Goal: Task Accomplishment & Management: Manage account settings

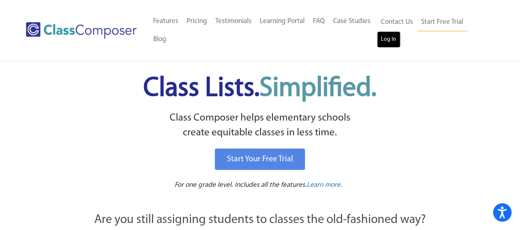
click at [384, 40] on link "Log In" at bounding box center [388, 39] width 23 height 16
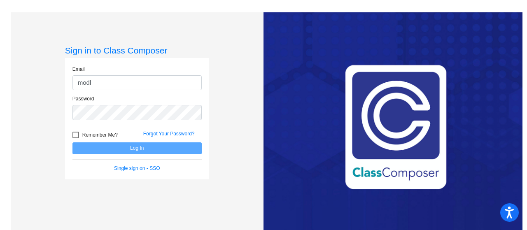
type input "[PERSON_NAME][EMAIL_ADDRESS][PERSON_NAME][DOMAIN_NAME]"
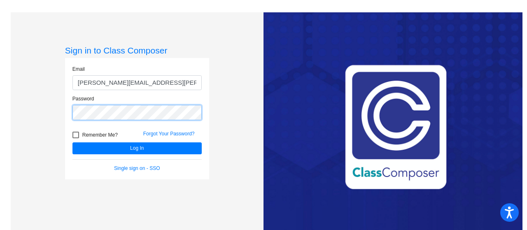
click at [72, 142] on button "Log In" at bounding box center [136, 148] width 129 height 12
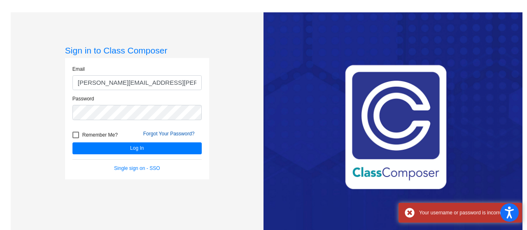
click at [162, 134] on link "Forgot Your Password?" at bounding box center [168, 134] width 51 height 6
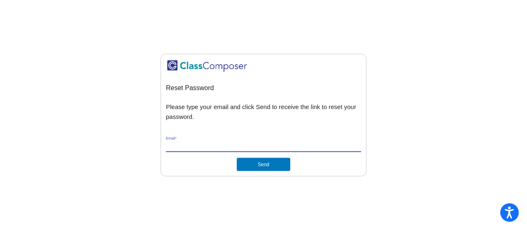
click at [188, 145] on input "Email *" at bounding box center [263, 145] width 195 height 7
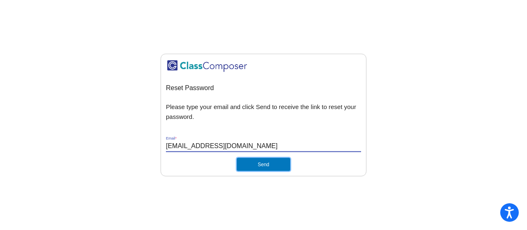
click at [248, 163] on button "Send" at bounding box center [264, 164] width 54 height 13
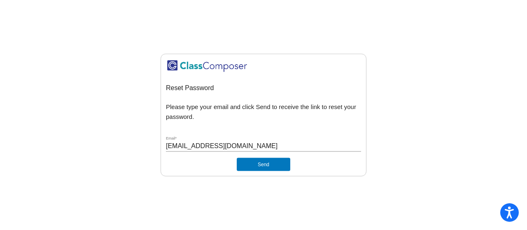
click at [167, 144] on input "[EMAIL_ADDRESS][DOMAIN_NAME]" at bounding box center [263, 145] width 195 height 7
type input "[PERSON_NAME][EMAIL_ADDRESS][PERSON_NAME][DOMAIN_NAME]"
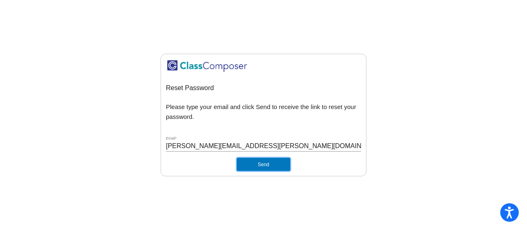
click at [244, 164] on button "Send" at bounding box center [264, 164] width 54 height 13
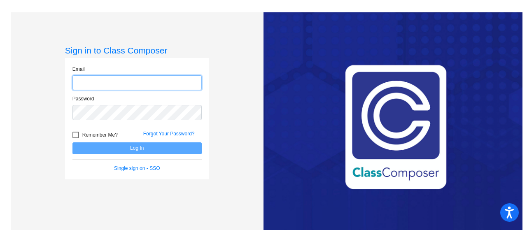
click at [111, 79] on input "email" at bounding box center [136, 82] width 129 height 15
type input "[EMAIL_ADDRESS][DOMAIN_NAME]"
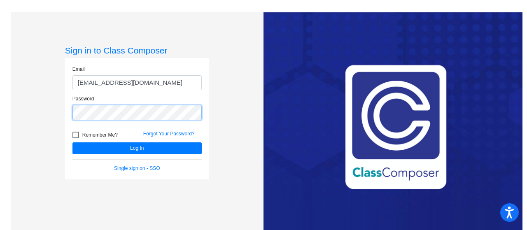
click at [72, 142] on button "Log In" at bounding box center [136, 148] width 129 height 12
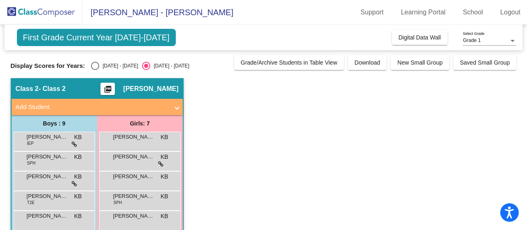
click at [117, 63] on div "[DATE] - [DATE]" at bounding box center [118, 65] width 39 height 7
click at [95, 70] on input "[DATE] - [DATE]" at bounding box center [95, 70] width 0 height 0
radio input "true"
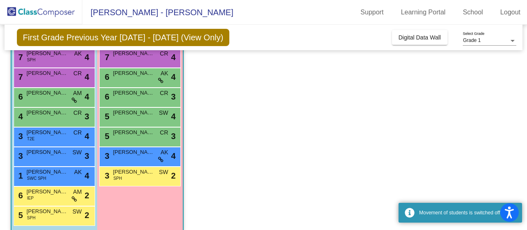
scroll to position [92, 0]
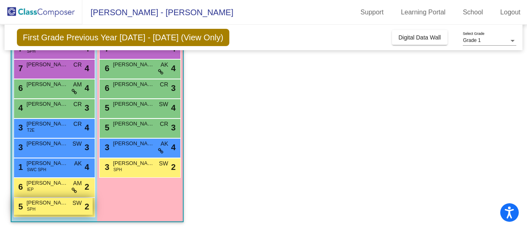
click at [39, 208] on div "5 [PERSON_NAME] SPH SW lock do_not_disturb_alt 2" at bounding box center [53, 206] width 79 height 17
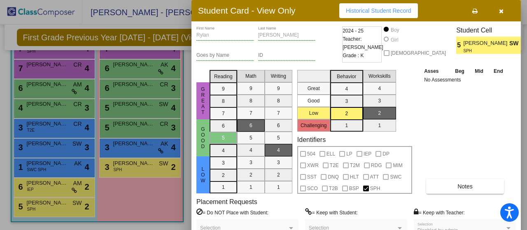
click at [502, 7] on span "button" at bounding box center [501, 10] width 5 height 7
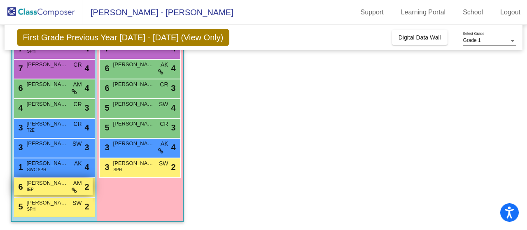
click at [50, 191] on div "6 [PERSON_NAME] IEP AM lock do_not_disturb_alt 2" at bounding box center [53, 186] width 79 height 17
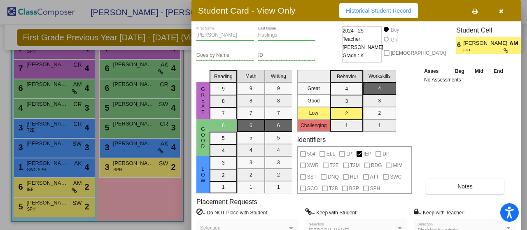
click at [504, 12] on button "button" at bounding box center [501, 10] width 26 height 15
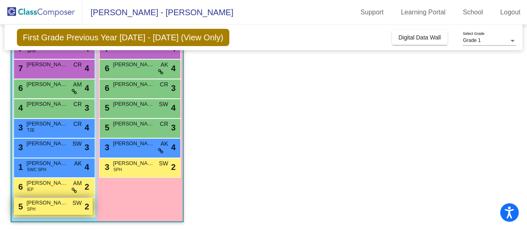
click at [62, 205] on span "[PERSON_NAME]" at bounding box center [47, 203] width 41 height 8
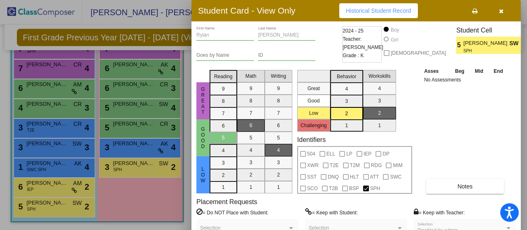
click at [503, 8] on icon "button" at bounding box center [501, 11] width 5 height 6
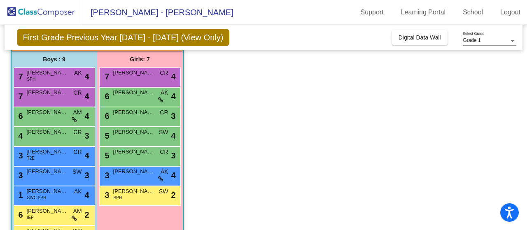
scroll to position [63, 0]
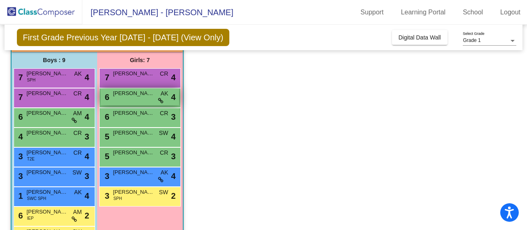
click at [151, 91] on span "[PERSON_NAME]" at bounding box center [133, 93] width 41 height 8
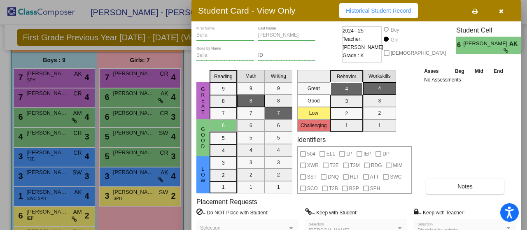
click at [183, 151] on div at bounding box center [263, 115] width 527 height 230
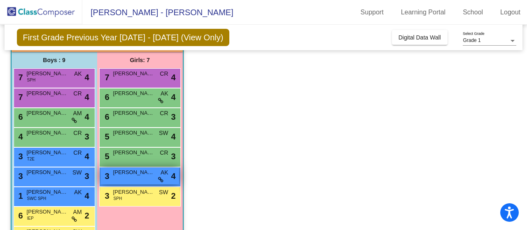
click at [158, 176] on span at bounding box center [160, 179] width 5 height 7
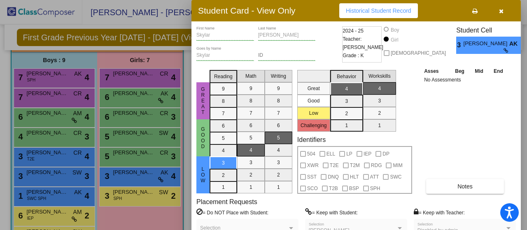
click at [503, 14] on button "button" at bounding box center [501, 10] width 26 height 15
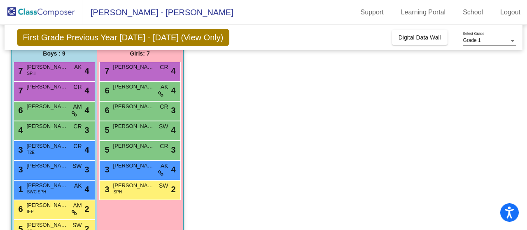
scroll to position [58, 0]
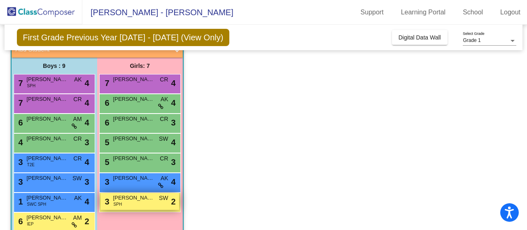
click at [155, 206] on div "3 [PERSON_NAME] SPH SW lock do_not_disturb_alt 2" at bounding box center [139, 201] width 79 height 17
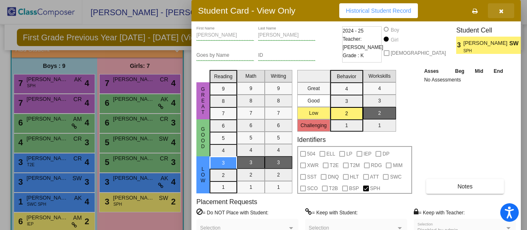
click at [499, 8] on icon "button" at bounding box center [501, 11] width 5 height 6
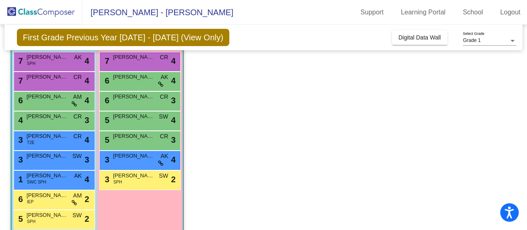
scroll to position [81, 0]
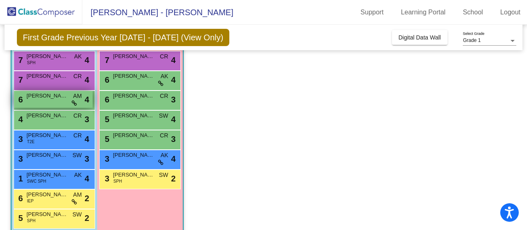
click at [65, 102] on div "6 [PERSON_NAME] AM lock do_not_disturb_alt 4" at bounding box center [53, 99] width 79 height 17
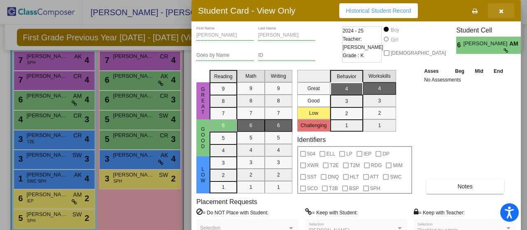
click at [504, 11] on button "button" at bounding box center [501, 10] width 26 height 15
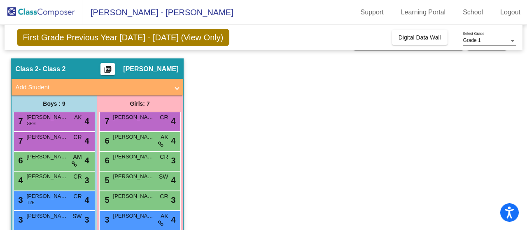
scroll to position [8, 0]
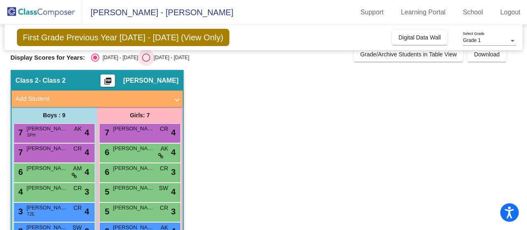
click at [150, 58] on div "[DATE] - [DATE]" at bounding box center [169, 57] width 39 height 7
click at [146, 62] on input "[DATE] - [DATE]" at bounding box center [146, 62] width 0 height 0
radio input "true"
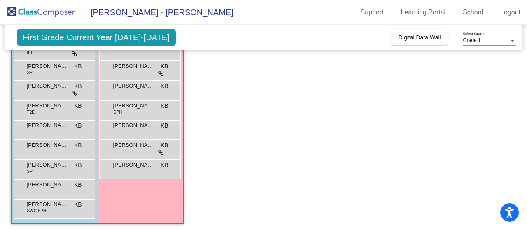
scroll to position [90, 0]
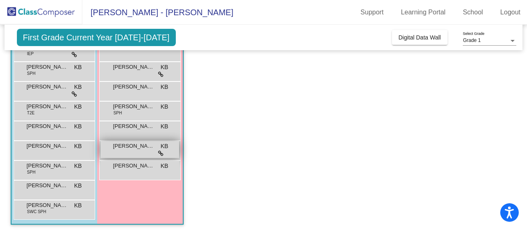
click at [141, 157] on div "[PERSON_NAME] KB lock do_not_disturb_alt" at bounding box center [139, 149] width 79 height 17
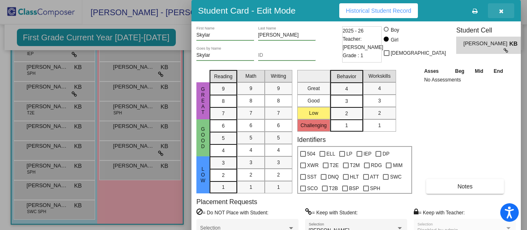
click at [502, 10] on icon "button" at bounding box center [501, 11] width 5 height 6
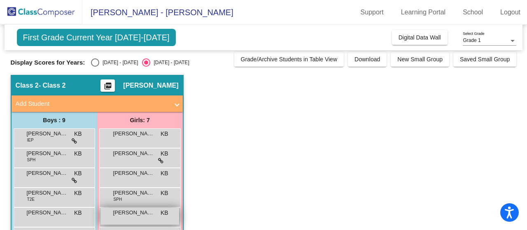
scroll to position [1, 0]
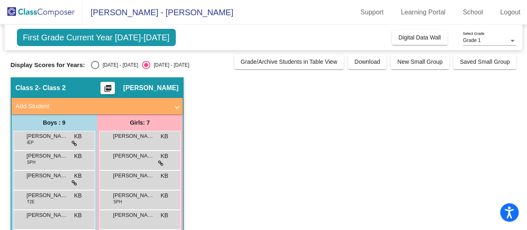
click at [177, 107] on span at bounding box center [176, 106] width 3 height 9
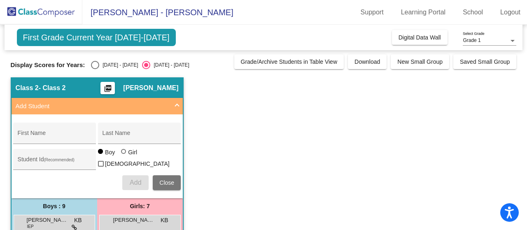
click at [177, 107] on span at bounding box center [176, 106] width 3 height 9
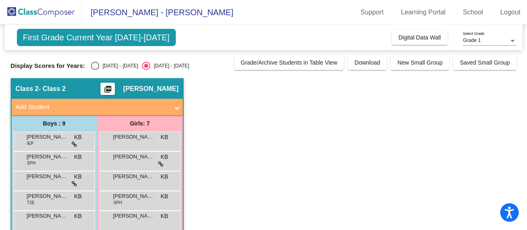
scroll to position [0, 0]
click at [401, 35] on span "Digital Data Wall" at bounding box center [420, 37] width 42 height 7
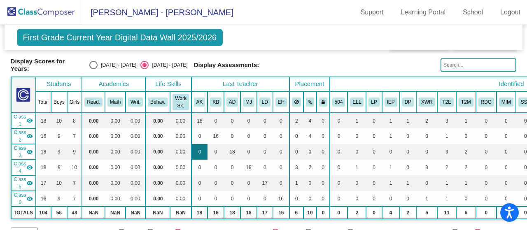
scroll to position [23, 0]
click at [442, 133] on td "1" at bounding box center [446, 136] width 19 height 16
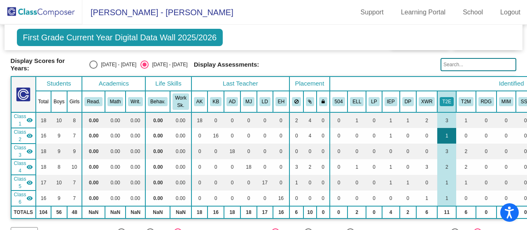
click at [441, 132] on td "1" at bounding box center [446, 136] width 19 height 16
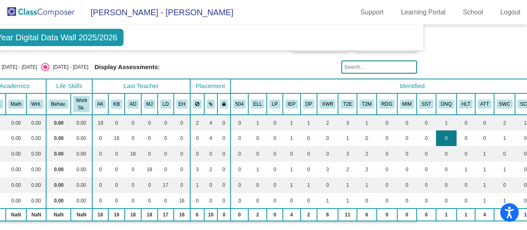
scroll to position [20, 101]
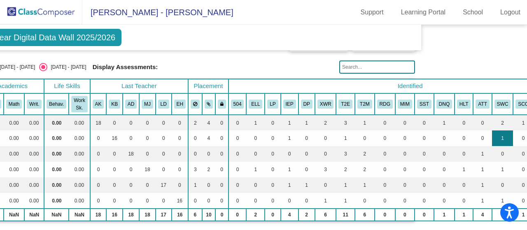
click at [495, 134] on td "1" at bounding box center [502, 139] width 21 height 16
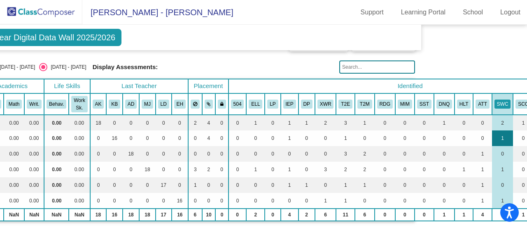
click at [495, 134] on td "1" at bounding box center [502, 139] width 21 height 16
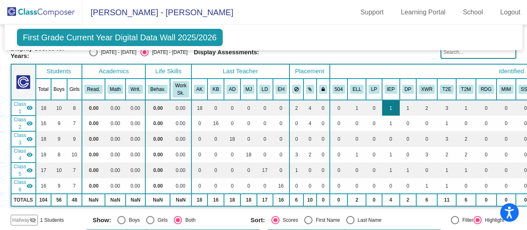
scroll to position [0, 0]
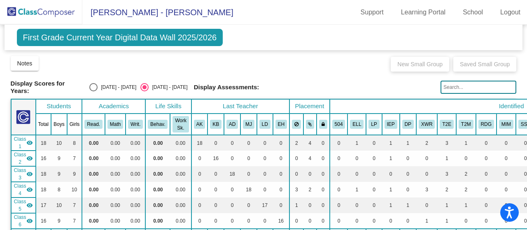
click at [93, 86] on div "Select an option" at bounding box center [93, 87] width 8 height 8
click at [93, 91] on input "[DATE] - [DATE]" at bounding box center [93, 91] width 0 height 0
radio input "true"
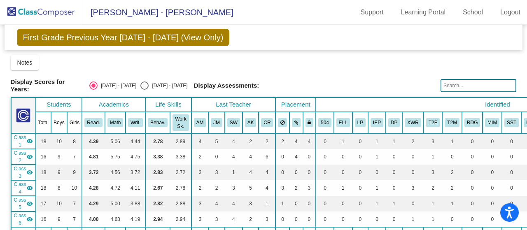
click at [53, 9] on img at bounding box center [41, 12] width 82 height 24
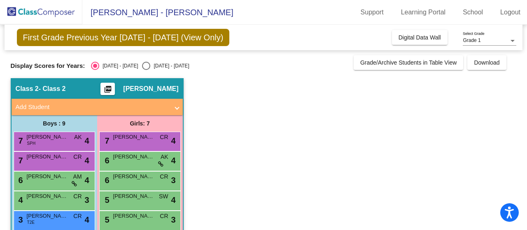
click at [142, 59] on div "Display Scores for Years: [DATE] - [DATE] [DATE] - [DATE] Grade/Archive Student…" at bounding box center [264, 62] width 506 height 15
click at [142, 67] on div "Select an option" at bounding box center [146, 66] width 8 height 8
click at [146, 70] on input "[DATE] - [DATE]" at bounding box center [146, 70] width 0 height 0
radio input "true"
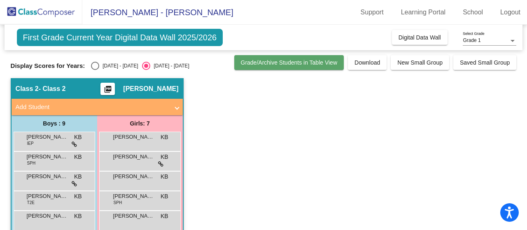
click at [270, 61] on span "Grade/Archive Students in Table View" at bounding box center [289, 62] width 97 height 7
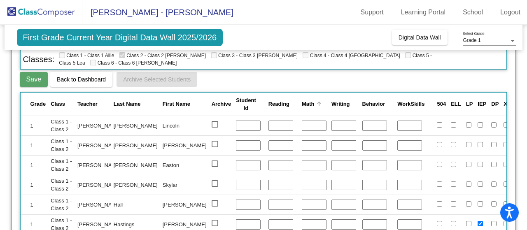
scroll to position [90, 0]
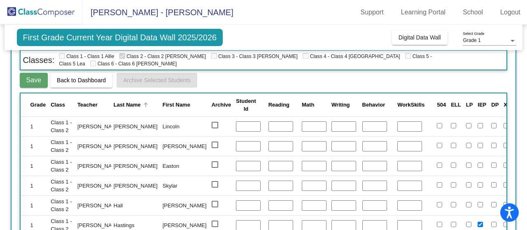
click at [116, 105] on div "Last Name" at bounding box center [127, 105] width 27 height 8
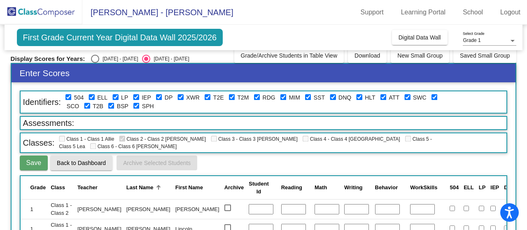
scroll to position [0, 0]
